Goal: Task Accomplishment & Management: Manage account settings

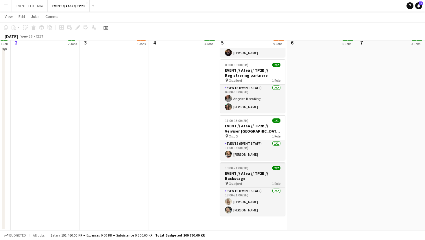
scroll to position [416, 0]
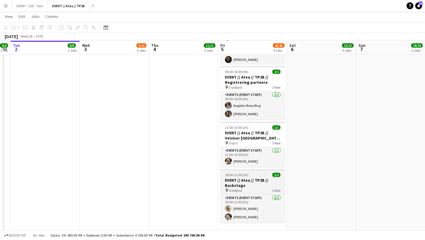
click at [264, 175] on div "18:00-21:00 (3h) 2/2" at bounding box center [252, 175] width 65 height 4
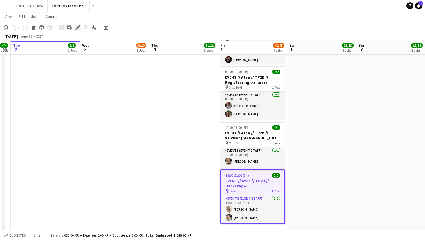
click at [79, 25] on icon at bounding box center [79, 25] width 1 height 1
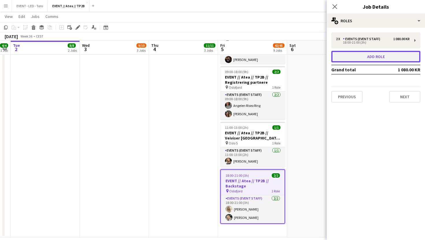
click at [369, 51] on button "Add role" at bounding box center [375, 57] width 89 height 12
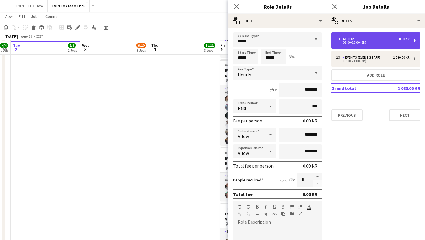
click at [378, 44] on div "08:00-16:00 (8h)" at bounding box center [373, 42] width 74 height 3
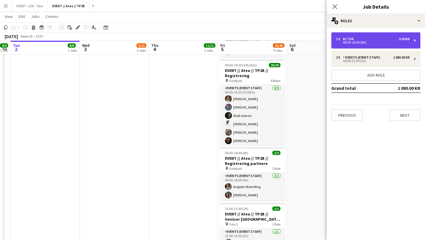
click at [375, 45] on div "1 x Actor 0.00 KR 08:00-16:00 (8h)" at bounding box center [375, 40] width 89 height 16
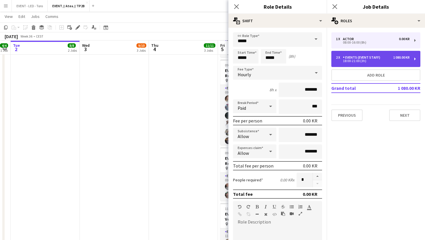
click at [412, 60] on div "2 x Events (Event Staff) 1 080.00 KR 18:00-21:00 (3h)" at bounding box center [375, 59] width 89 height 16
type input "**********"
type input "*****"
type input "*********"
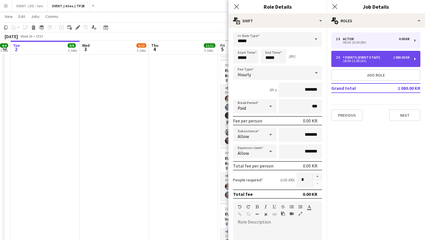
type input "*"
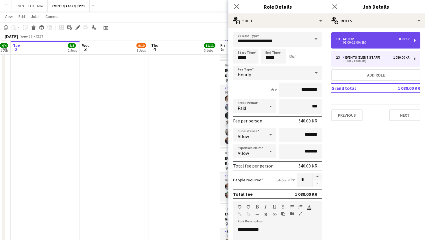
click at [385, 42] on div "08:00-16:00 (8h)" at bounding box center [373, 42] width 74 height 3
type input "*****"
type input "*******"
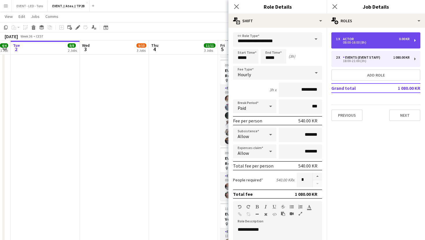
type input "*"
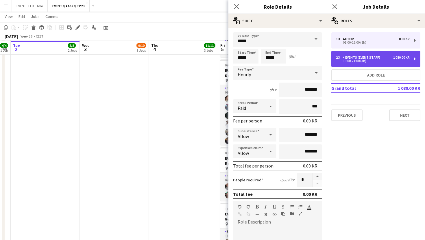
click at [378, 53] on div "2 x Events (Event Staff) 1 080.00 KR 18:00-21:00 (3h)" at bounding box center [375, 59] width 89 height 16
type input "**********"
type input "*****"
type input "*********"
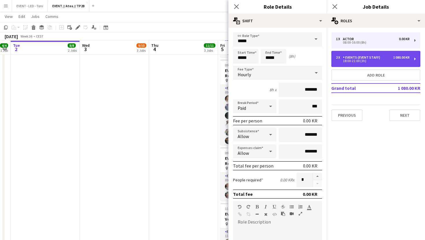
type input "*"
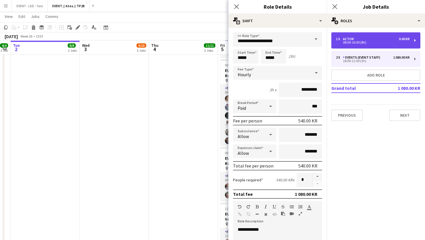
click at [383, 42] on div "08:00-16:00 (8h)" at bounding box center [373, 42] width 74 height 3
type input "*****"
type input "*******"
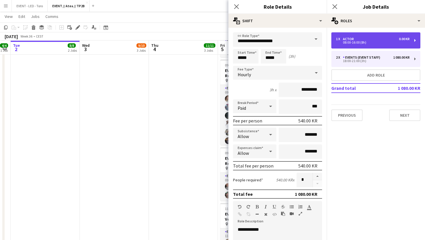
type input "*"
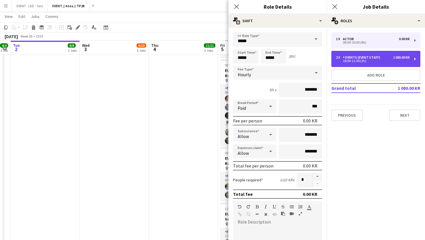
click at [379, 58] on div "Events (Event Staff)" at bounding box center [363, 57] width 40 height 4
type input "**********"
type input "*****"
type input "*********"
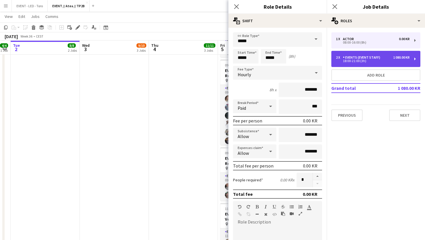
type input "*"
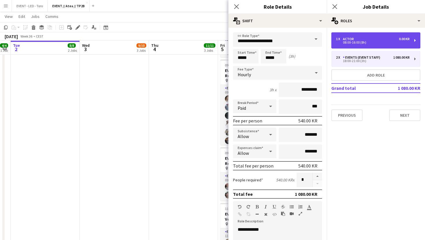
click at [381, 42] on div "08:00-16:00 (8h)" at bounding box center [373, 42] width 74 height 3
type input "*****"
type input "*******"
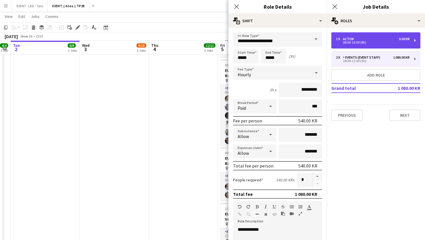
type input "*"
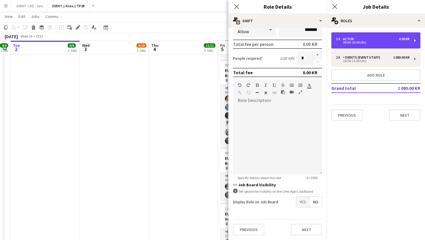
scroll to position [0, 0]
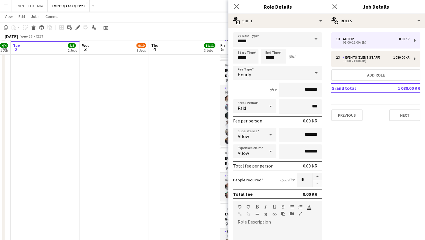
click at [316, 184] on div at bounding box center [317, 180] width 10 height 14
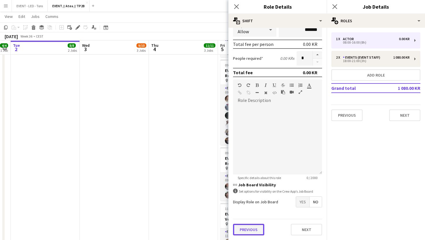
click at [250, 228] on button "Previous" at bounding box center [248, 230] width 31 height 12
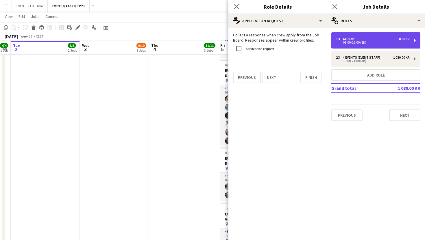
click at [376, 43] on div "08:00-16:00 (8h)" at bounding box center [373, 42] width 74 height 3
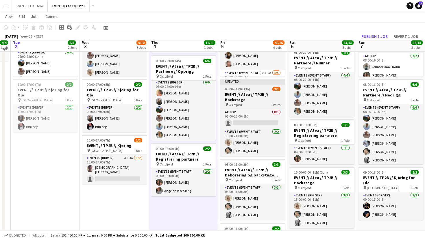
scroll to position [73, 0]
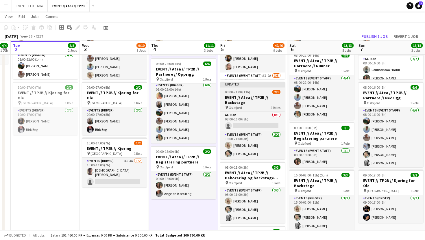
click at [243, 99] on h3 "EVENT // Atea // TP2B // Backstage" at bounding box center [252, 100] width 65 height 10
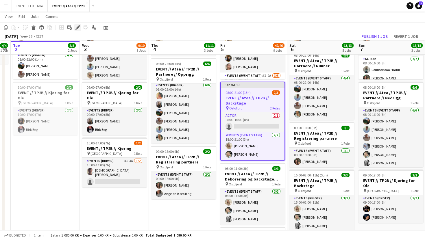
click at [80, 29] on icon "Edit" at bounding box center [77, 27] width 5 height 5
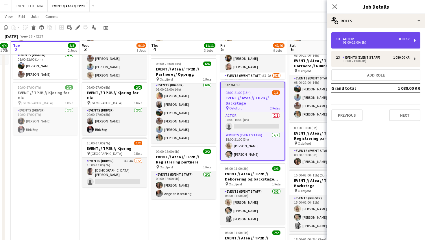
click at [366, 40] on div "1 x Actor 0.00 KR" at bounding box center [373, 39] width 74 height 4
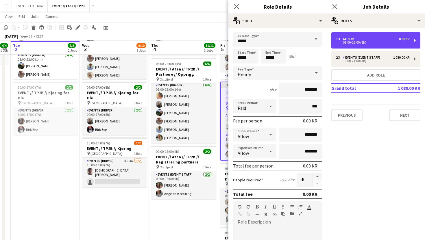
scroll to position [122, 0]
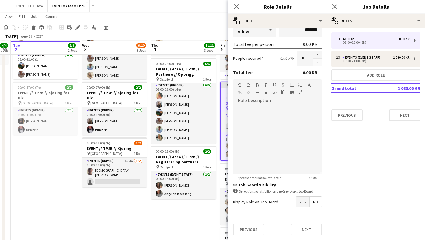
click at [314, 64] on div at bounding box center [317, 58] width 10 height 14
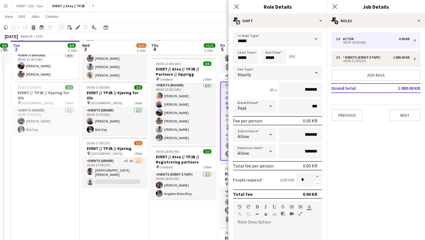
click at [35, 29] on icon at bounding box center [33, 28] width 3 height 3
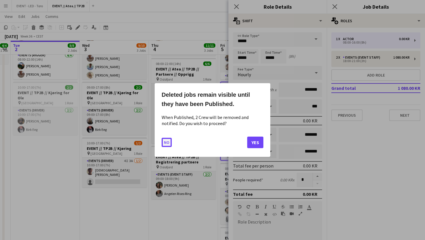
click at [166, 141] on button "No" at bounding box center [167, 142] width 10 height 9
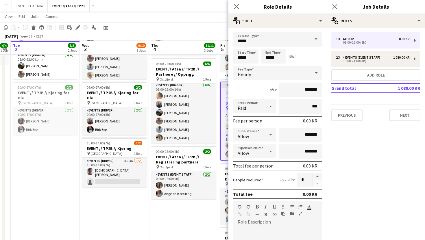
scroll to position [73, 0]
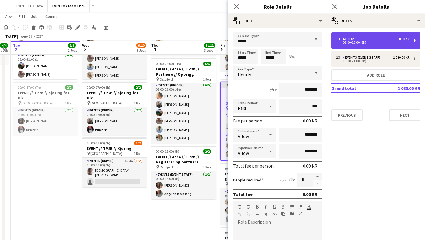
click at [378, 47] on div "1 x Actor 0.00 KR 08:00-16:00 (8h)" at bounding box center [375, 40] width 89 height 16
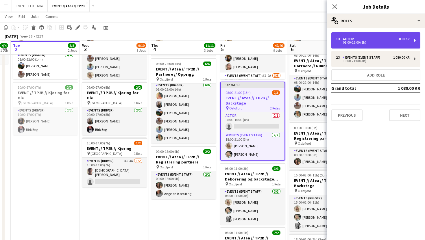
click at [379, 46] on div "1 x Actor 0.00 KR 08:00-16:00 (8h)" at bounding box center [375, 40] width 89 height 16
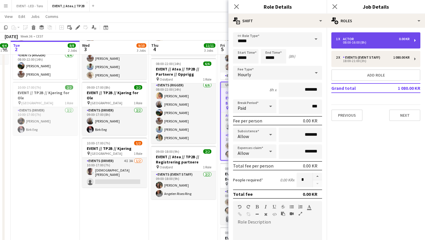
click at [385, 42] on div "08:00-16:00 (8h)" at bounding box center [373, 42] width 74 height 3
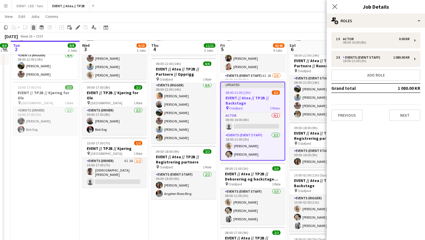
click at [35, 27] on icon "Delete" at bounding box center [33, 27] width 5 height 5
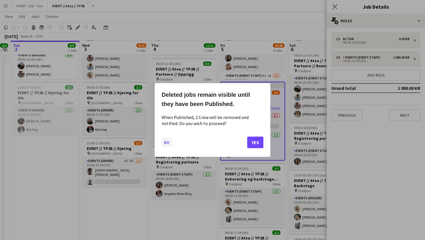
click at [166, 142] on button "No" at bounding box center [167, 142] width 10 height 9
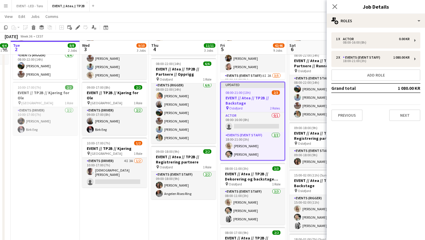
scroll to position [73, 0]
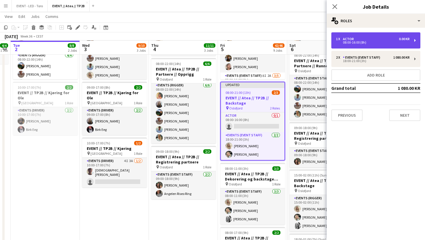
click at [418, 41] on div "1 x Actor 0.00 KR 08:00-16:00 (8h)" at bounding box center [375, 40] width 89 height 16
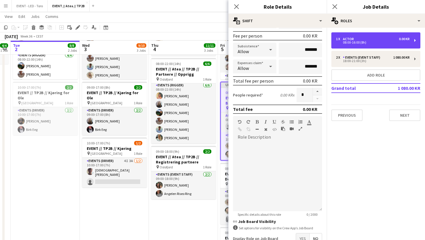
scroll to position [96, 0]
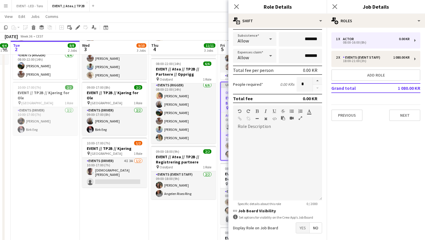
click at [318, 89] on div at bounding box center [317, 84] width 10 height 14
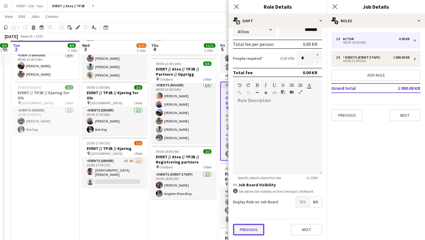
click at [247, 233] on button "Previous" at bounding box center [248, 230] width 31 height 12
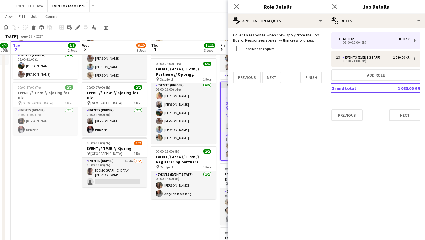
scroll to position [0, 0]
click at [244, 68] on div "Previous Next Finish" at bounding box center [277, 75] width 89 height 16
click at [239, 82] on button "Previous" at bounding box center [247, 78] width 28 height 12
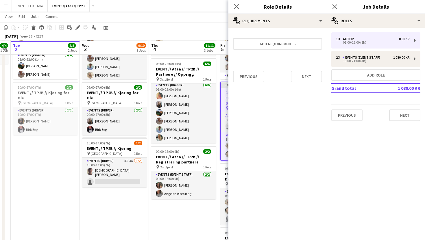
click at [179, 10] on app-navbar "Menu Boards Boards Boards All jobs Status Workforce Workforce My Workforce Recr…" at bounding box center [212, 6] width 425 height 12
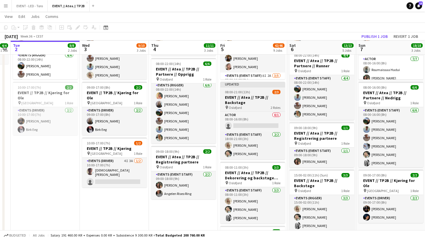
click at [258, 100] on h3 "EVENT // Atea // TP2B // Backstage" at bounding box center [252, 100] width 65 height 10
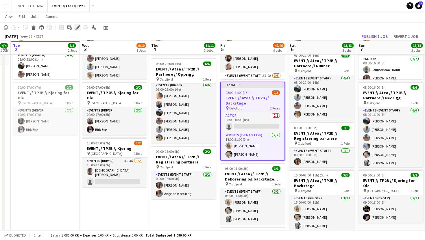
click at [78, 27] on icon at bounding box center [77, 27] width 3 height 3
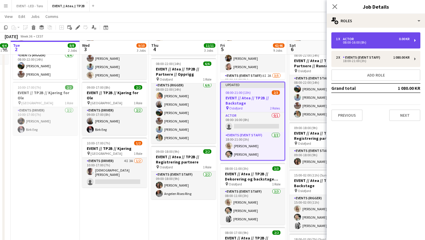
click at [352, 38] on div "Actor" at bounding box center [349, 39] width 13 height 4
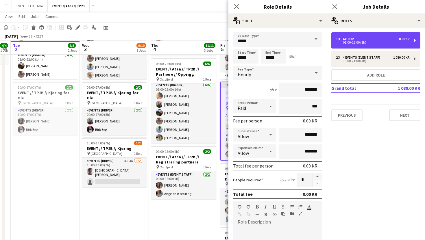
scroll to position [122, 0]
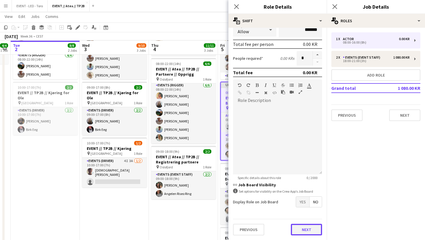
click at [311, 231] on button "Next" at bounding box center [306, 230] width 31 height 12
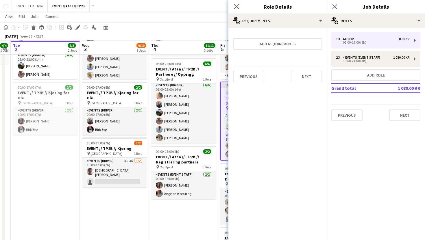
scroll to position [0, 0]
click at [304, 81] on button "Next" at bounding box center [306, 77] width 31 height 12
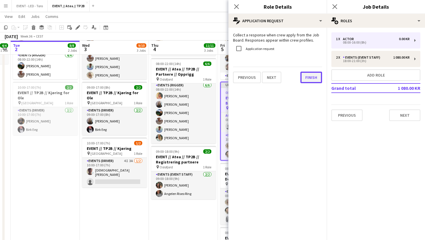
click at [309, 77] on button "Finish" at bounding box center [311, 78] width 22 height 12
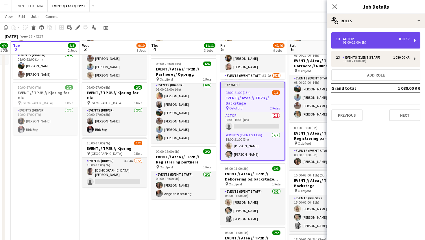
click at [366, 35] on div "1 x Actor 0.00 KR 08:00-16:00 (8h)" at bounding box center [375, 40] width 89 height 16
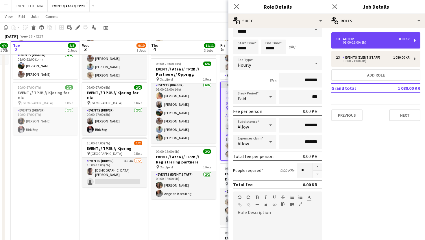
scroll to position [122, 0]
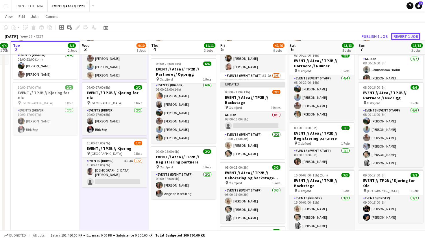
click at [407, 36] on button "Revert 1 job" at bounding box center [405, 37] width 29 height 8
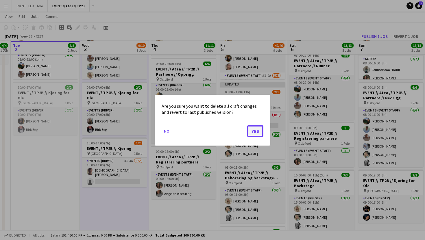
click at [256, 131] on button "Yes" at bounding box center [255, 131] width 16 height 12
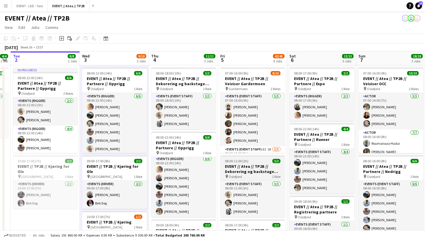
scroll to position [23, 0]
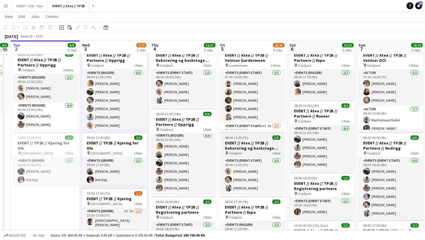
click at [255, 143] on h3 "EVENT // Atea // TP2B // Dekorering og backstage oppsett" at bounding box center [252, 145] width 65 height 10
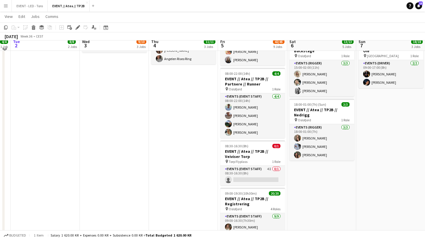
scroll to position [211, 0]
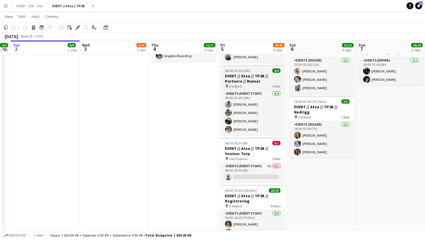
click at [255, 85] on div "pin [GEOGRAPHIC_DATA] 1 Role" at bounding box center [252, 86] width 65 height 5
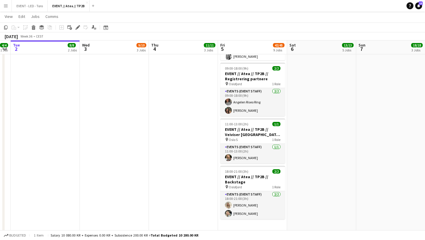
scroll to position [423, 0]
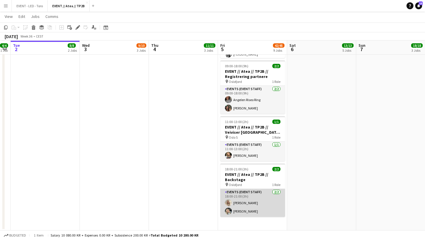
click at [255, 206] on app-card-role "Events (Event Staff) [DATE] 18:00-21:00 (3h) [PERSON_NAME] [PERSON_NAME]" at bounding box center [252, 203] width 65 height 28
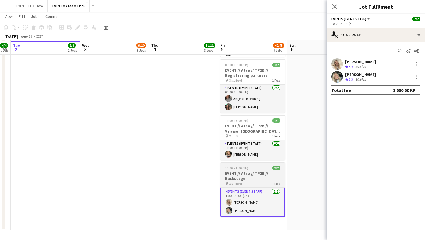
click at [253, 179] on h3 "EVENT // Atea // TP2B // Backstage" at bounding box center [252, 176] width 65 height 10
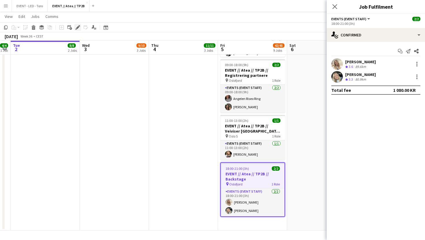
click at [75, 27] on icon "Edit" at bounding box center [77, 27] width 5 height 5
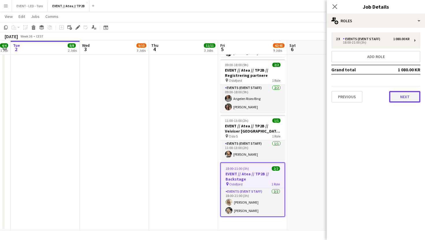
click at [402, 94] on button "Next" at bounding box center [404, 97] width 31 height 12
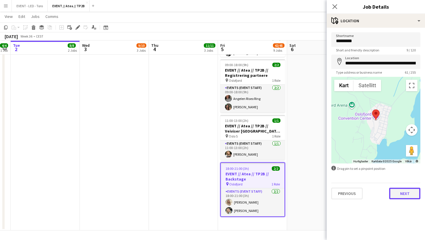
click at [406, 193] on button "Next" at bounding box center [404, 194] width 31 height 12
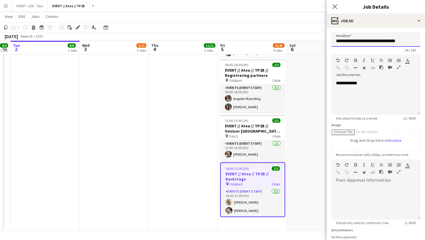
click at [401, 42] on input "**********" at bounding box center [375, 39] width 89 height 14
type input "**********"
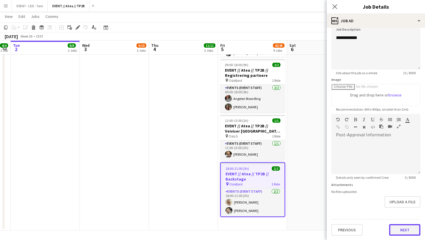
click at [409, 228] on button "Next" at bounding box center [404, 230] width 31 height 12
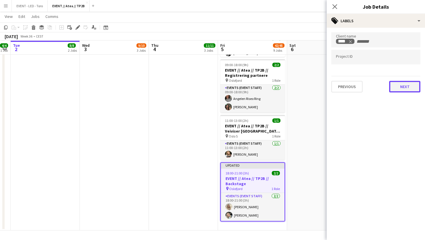
click at [404, 82] on button "Next" at bounding box center [404, 87] width 31 height 12
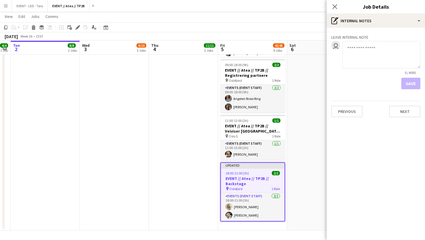
click at [402, 105] on div "Previous Next" at bounding box center [375, 109] width 89 height 16
click at [402, 109] on button "Next" at bounding box center [404, 112] width 31 height 12
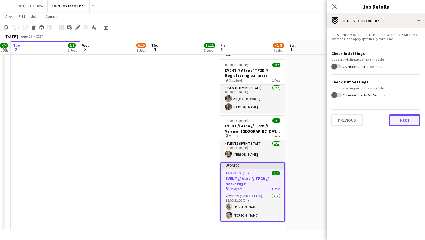
click at [399, 120] on button "Next" at bounding box center [404, 120] width 31 height 12
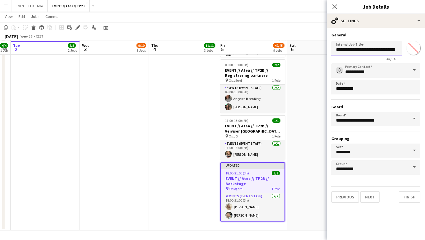
click at [390, 50] on input "**********" at bounding box center [366, 48] width 71 height 14
type input "**********"
click at [409, 197] on button "Finish" at bounding box center [409, 197] width 22 height 12
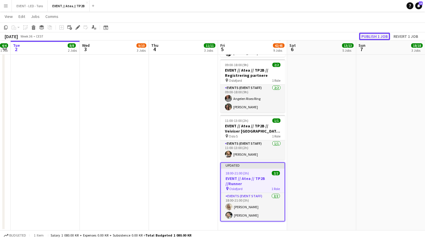
click at [377, 36] on button "Publish 1 job" at bounding box center [374, 37] width 31 height 8
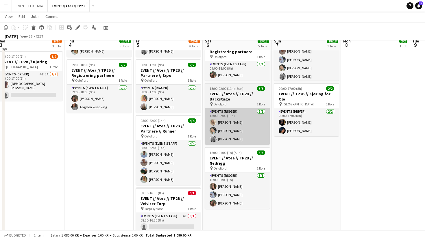
scroll to position [160, 0]
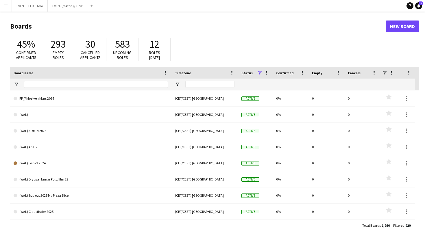
click at [8, 6] on button "Menu" at bounding box center [6, 6] width 12 height 12
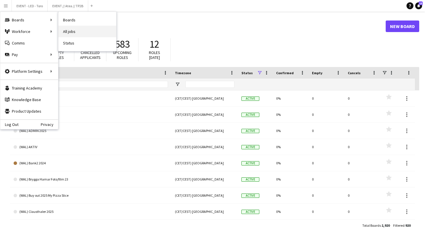
click at [76, 27] on link "All jobs" at bounding box center [87, 32] width 58 height 12
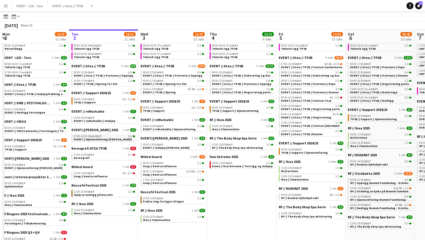
scroll to position [21, 0]
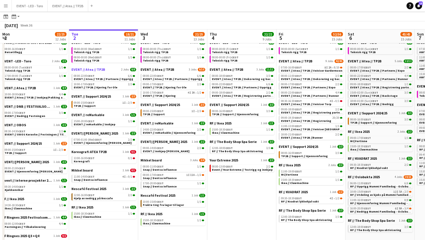
click at [95, 69] on span "EVENT // Atea // TP2B" at bounding box center [88, 69] width 34 height 4
